Goal: Navigation & Orientation: Find specific page/section

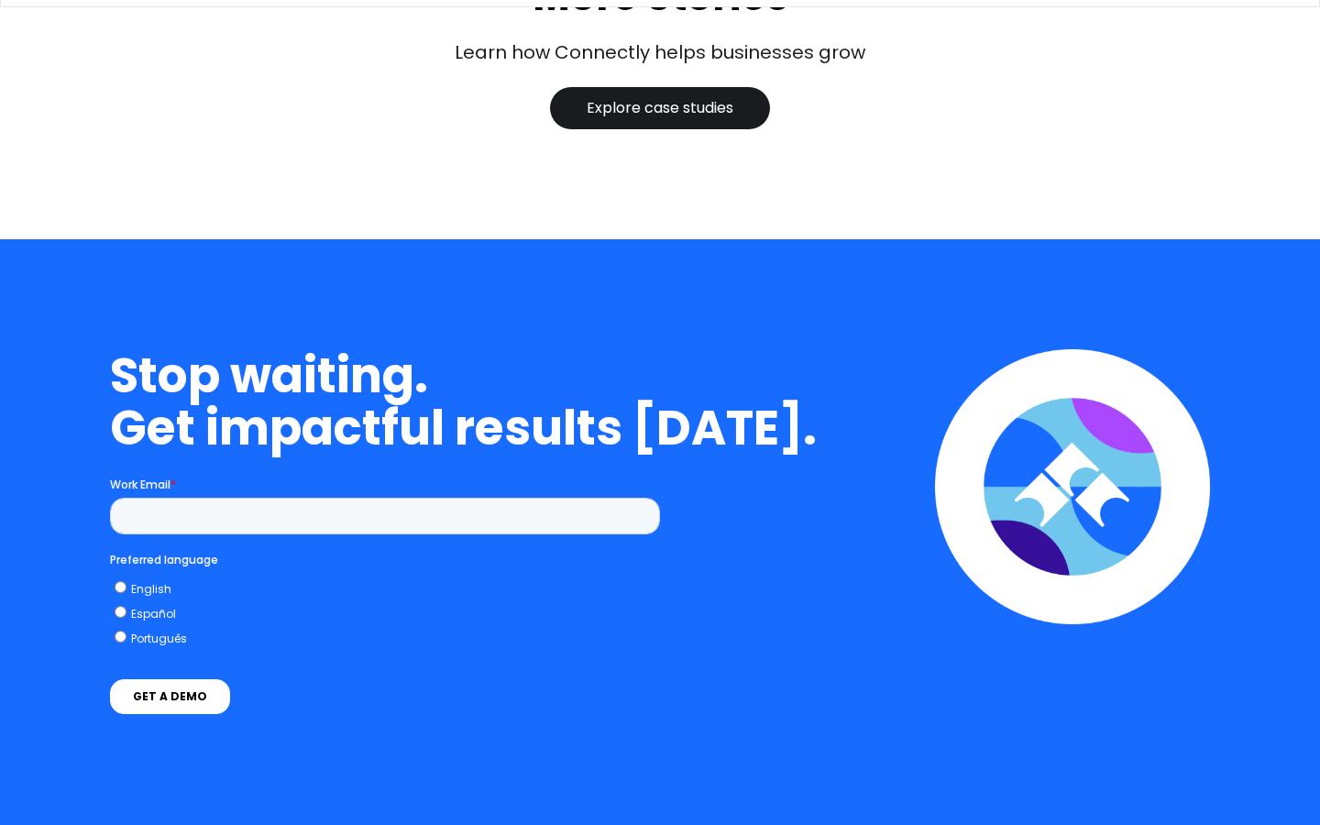
scroll to position [3746, 0]
